Goal: Check status: Check status

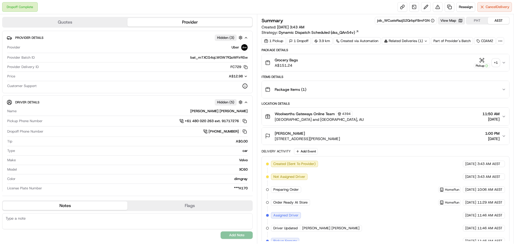
click at [494, 63] on div "+ 1" at bounding box center [495, 62] width 7 height 7
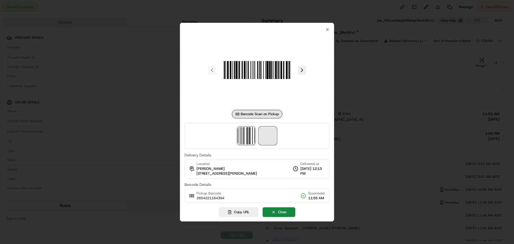
click at [271, 138] on span at bounding box center [267, 135] width 17 height 17
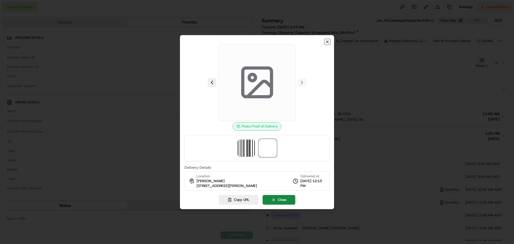
click at [327, 40] on icon "button" at bounding box center [327, 42] width 4 height 4
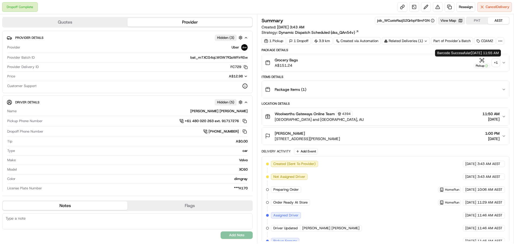
click at [497, 62] on div "+ 1" at bounding box center [495, 62] width 7 height 7
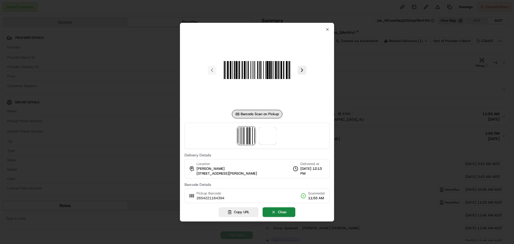
click at [222, 139] on div at bounding box center [256, 136] width 145 height 26
click at [265, 131] on img at bounding box center [267, 135] width 17 height 17
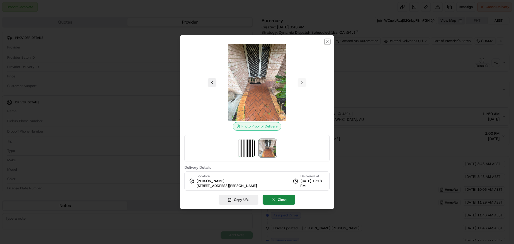
click at [327, 41] on icon "button" at bounding box center [327, 42] width 4 height 4
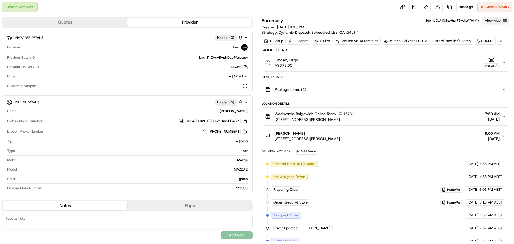
click at [490, 19] on button "View Map" at bounding box center [495, 20] width 27 height 7
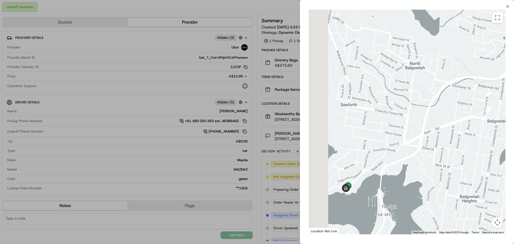
drag, startPoint x: 350, startPoint y: 195, endPoint x: 386, endPoint y: 179, distance: 38.6
click at [386, 179] on div at bounding box center [407, 122] width 197 height 225
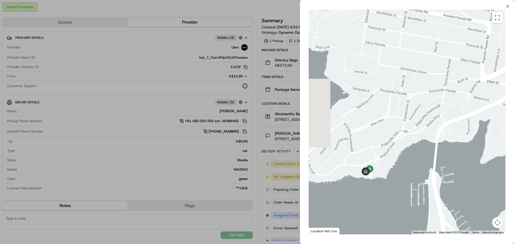
drag, startPoint x: 377, startPoint y: 173, endPoint x: 406, endPoint y: 166, distance: 29.2
click at [406, 166] on div at bounding box center [407, 122] width 197 height 225
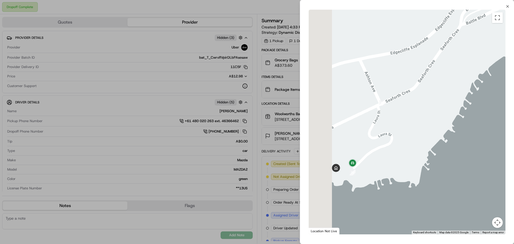
drag, startPoint x: 366, startPoint y: 180, endPoint x: 427, endPoint y: 145, distance: 70.7
click at [429, 144] on div at bounding box center [407, 122] width 197 height 225
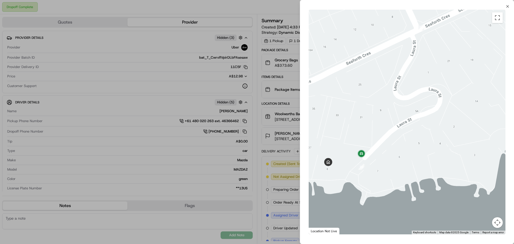
drag, startPoint x: 387, startPoint y: 171, endPoint x: 407, endPoint y: 165, distance: 20.4
click at [407, 165] on div at bounding box center [407, 122] width 197 height 225
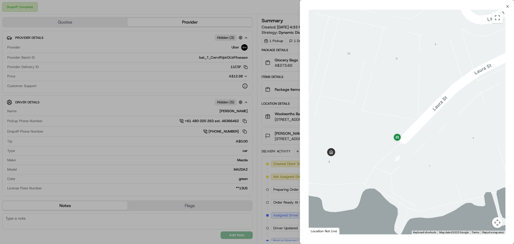
drag, startPoint x: 382, startPoint y: 161, endPoint x: 449, endPoint y: 155, distance: 66.9
click at [449, 155] on div at bounding box center [407, 122] width 197 height 225
click at [507, 7] on icon "button" at bounding box center [507, 6] width 4 height 4
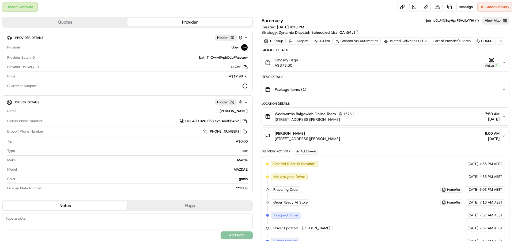
drag, startPoint x: 274, startPoint y: 139, endPoint x: 341, endPoint y: 141, distance: 66.1
click at [341, 141] on div "[PERSON_NAME] [STREET_ADDRESS][PERSON_NAME] 9:00 AM [DATE]" at bounding box center [383, 136] width 237 height 11
copy span "[STREET_ADDRESS][PERSON_NAME]"
click at [489, 21] on button "View Map" at bounding box center [495, 20] width 27 height 7
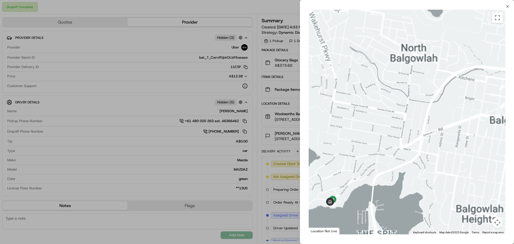
click at [391, 137] on div at bounding box center [407, 122] width 197 height 225
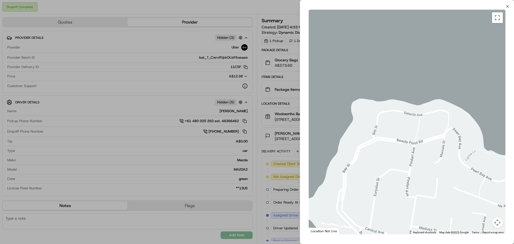
drag, startPoint x: 432, startPoint y: 29, endPoint x: 407, endPoint y: 141, distance: 114.3
click at [407, 141] on div at bounding box center [407, 122] width 197 height 225
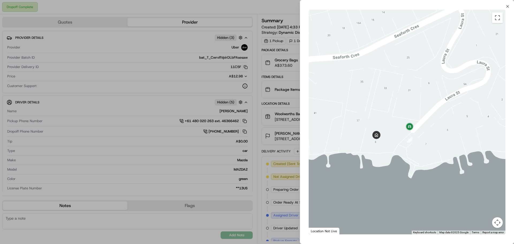
drag, startPoint x: 384, startPoint y: 187, endPoint x: 447, endPoint y: 130, distance: 84.9
click at [447, 130] on div at bounding box center [407, 122] width 197 height 225
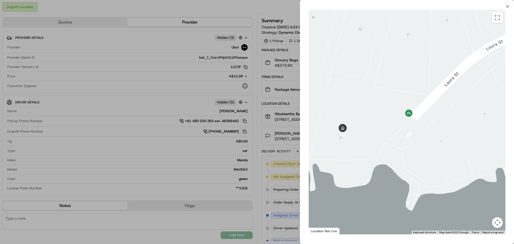
drag, startPoint x: 418, startPoint y: 161, endPoint x: 432, endPoint y: 159, distance: 13.5
click at [432, 159] on div at bounding box center [407, 122] width 197 height 225
